Goal: Task Accomplishment & Management: Use online tool/utility

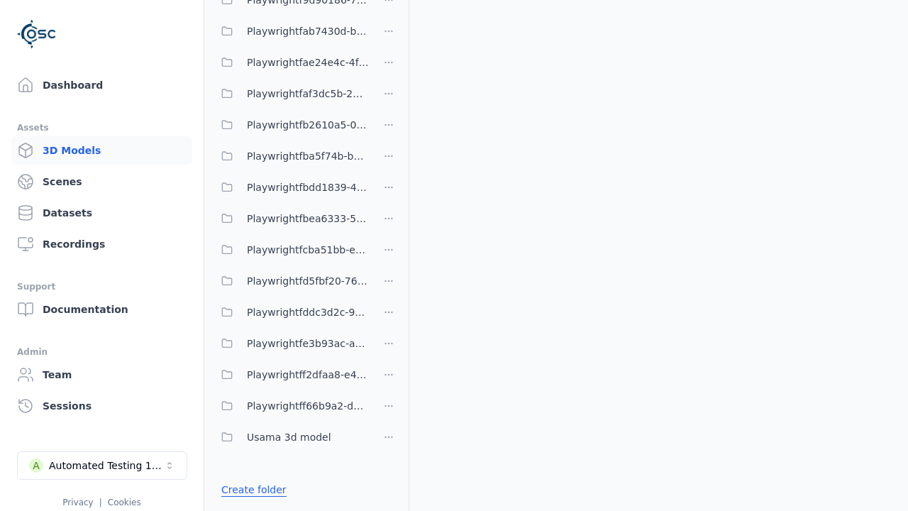
click at [249, 489] on link "Create folder" at bounding box center [253, 489] width 65 height 14
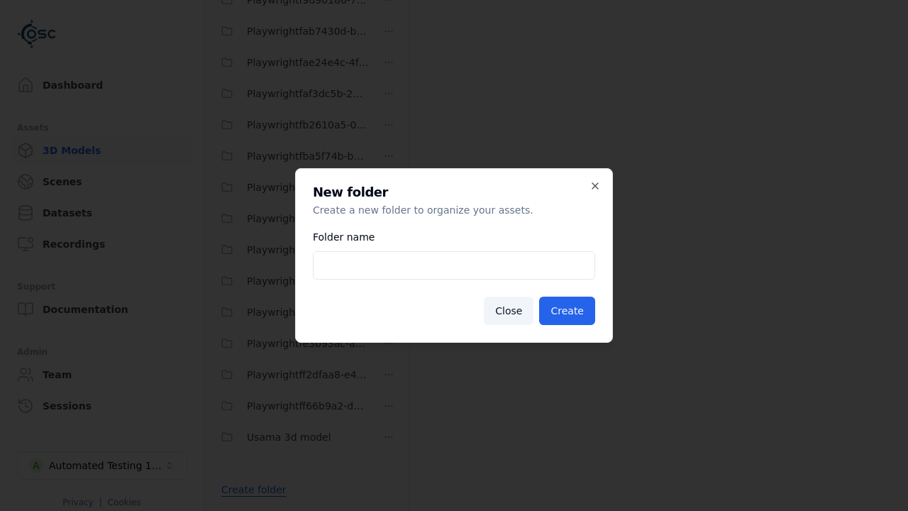
type input "**********"
click at [570, 311] on button "Create" at bounding box center [567, 311] width 56 height 28
